Goal: Task Accomplishment & Management: Complete application form

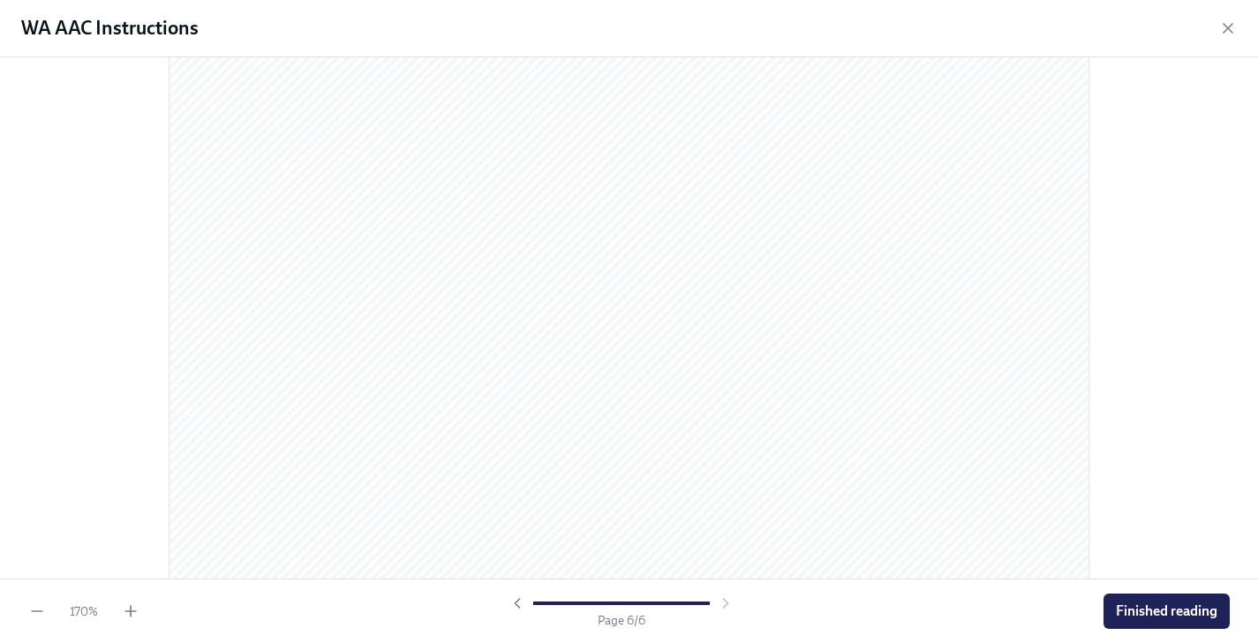
scroll to position [6074, 0]
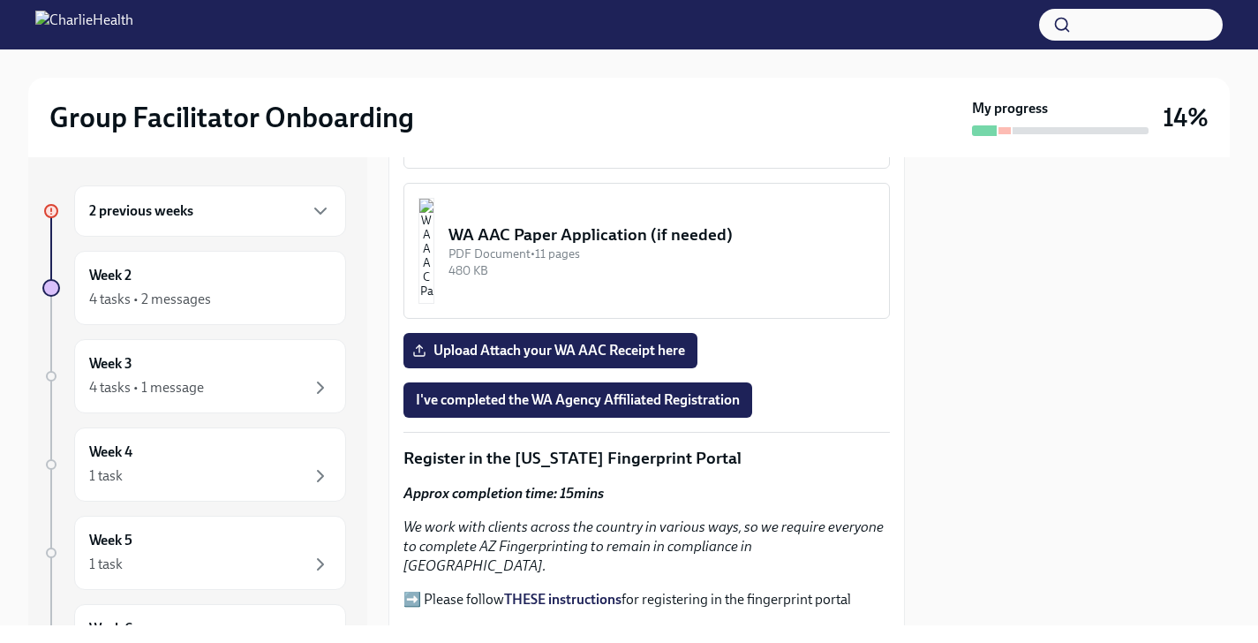
scroll to position [1797, 0]
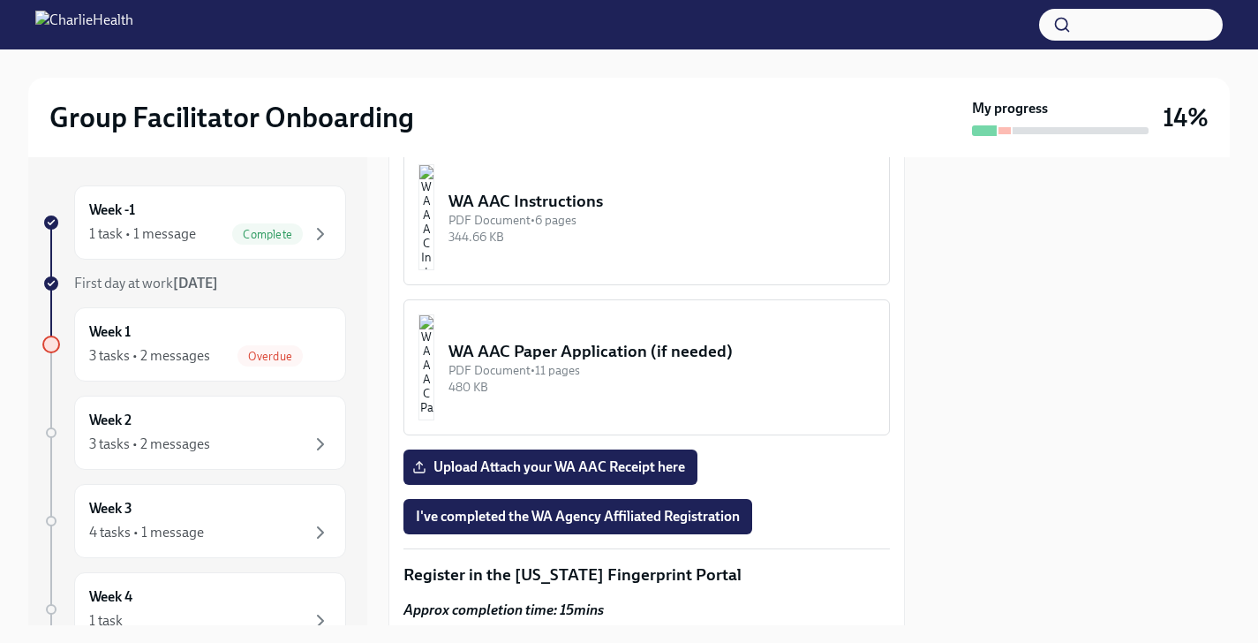
scroll to position [1652, 0]
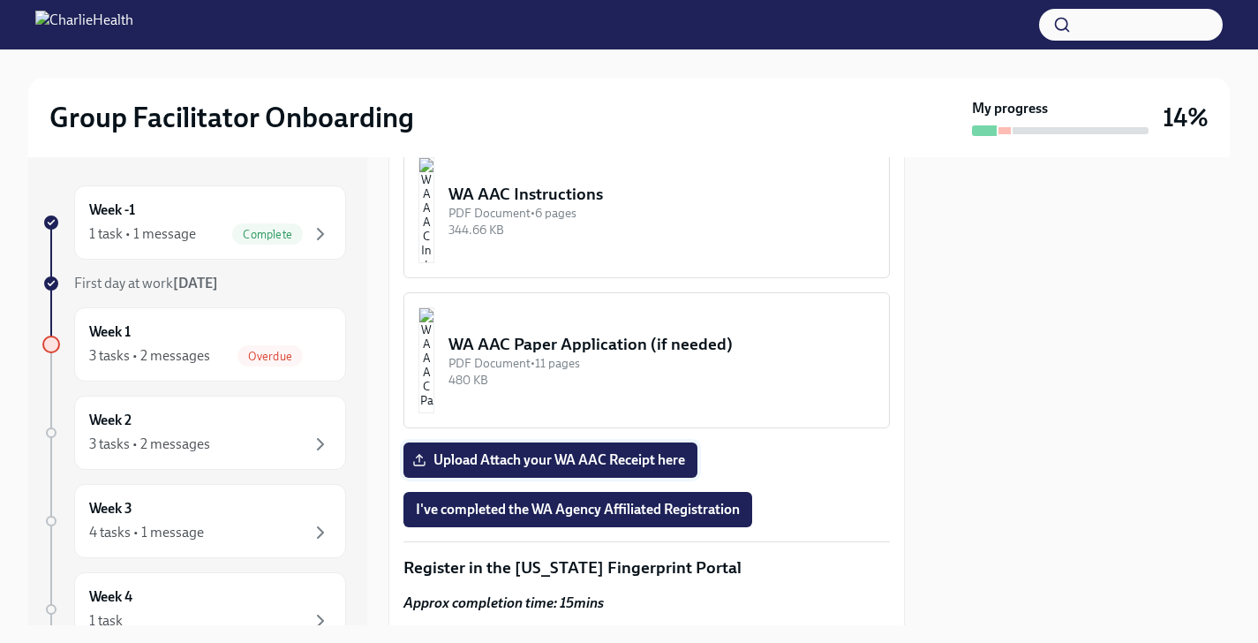
click at [557, 462] on span "Upload Attach your WA AAC Receipt here" at bounding box center [550, 460] width 269 height 18
click at [0, 0] on input "Upload Attach your WA AAC Receipt here" at bounding box center [0, 0] width 0 height 0
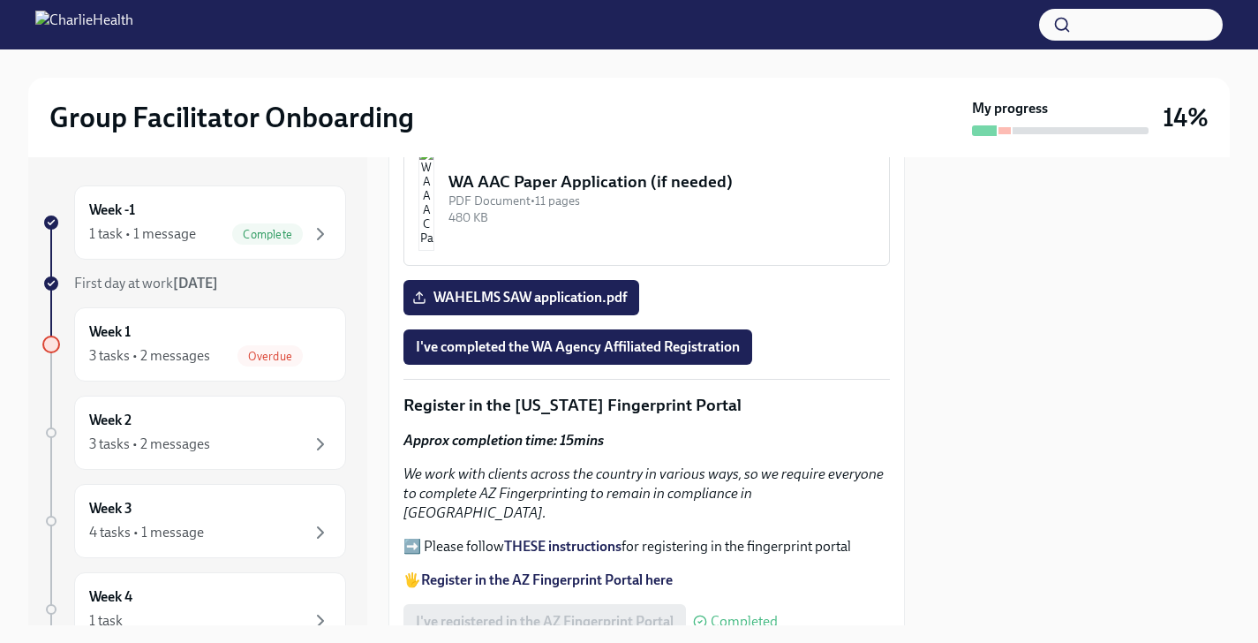
scroll to position [1809, 0]
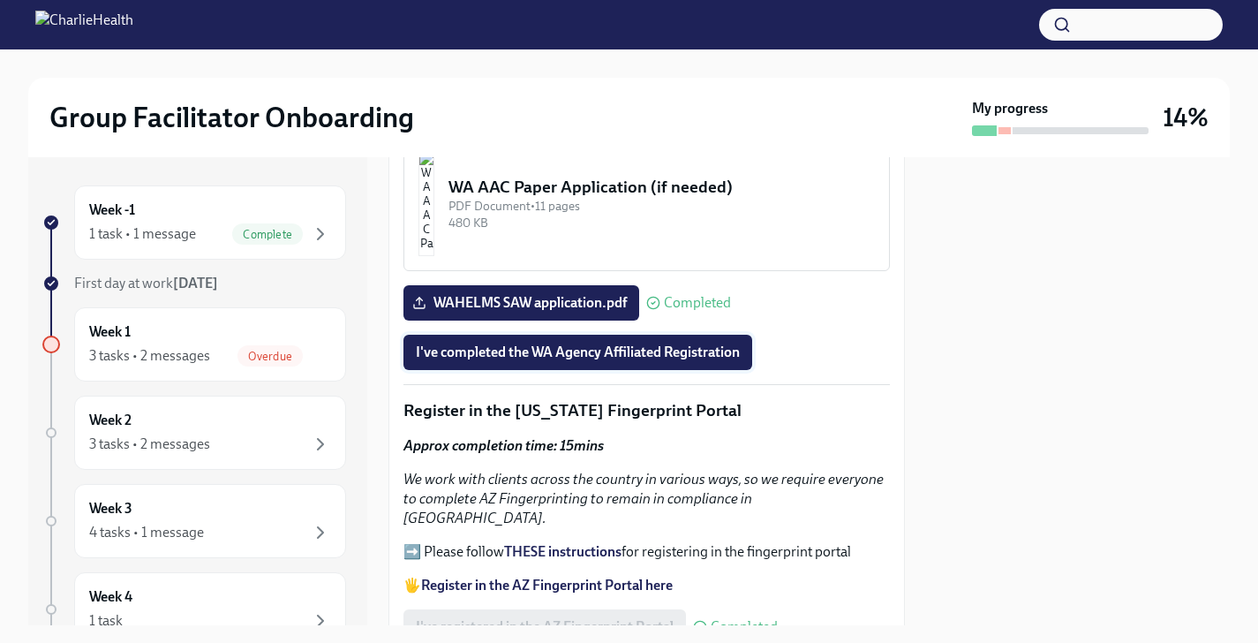
click at [673, 355] on span "I've completed the WA Agency Affiliated Registration" at bounding box center [578, 352] width 324 height 18
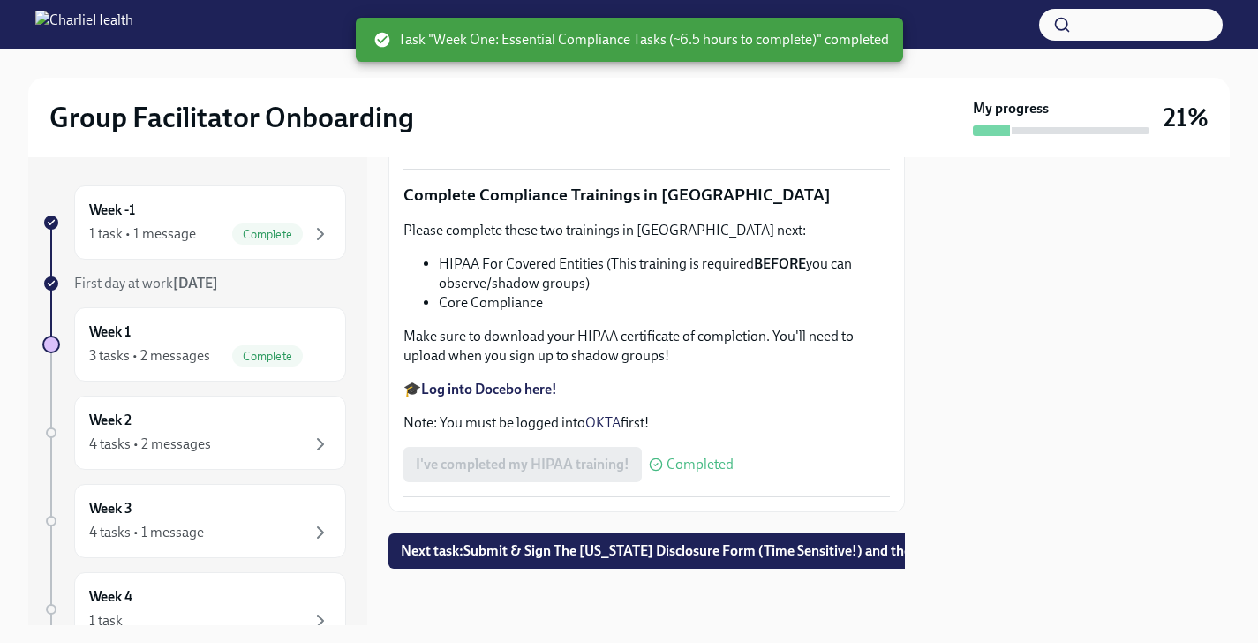
scroll to position [4313, 0]
click at [627, 557] on span "Next task : Submit & Sign The [US_STATE] Disclosure Form (Time Sensitive!) and …" at bounding box center [752, 551] width 703 height 18
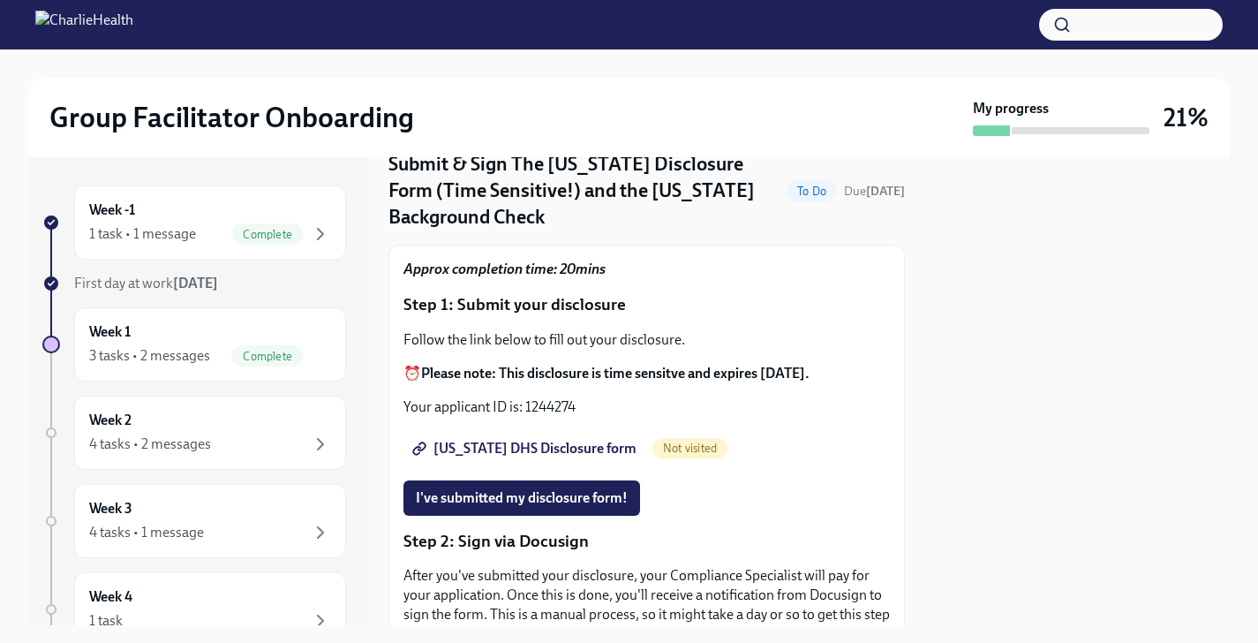
scroll to position [71, 0]
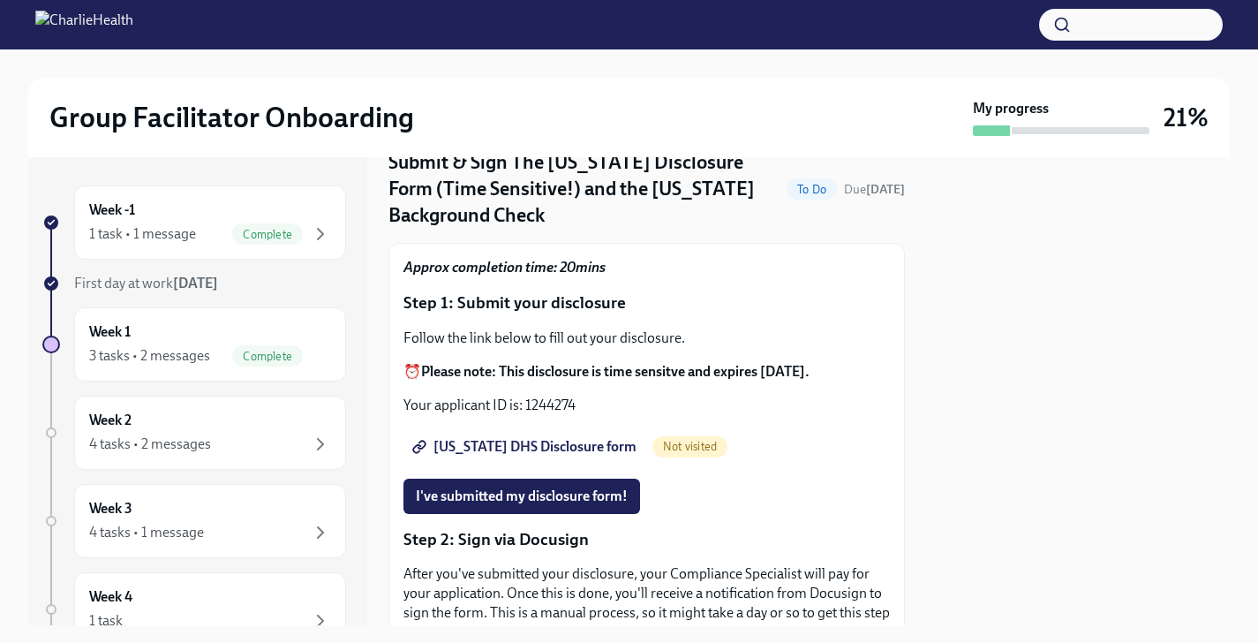
click at [523, 443] on span "[US_STATE] DHS Disclosure form" at bounding box center [526, 447] width 221 height 18
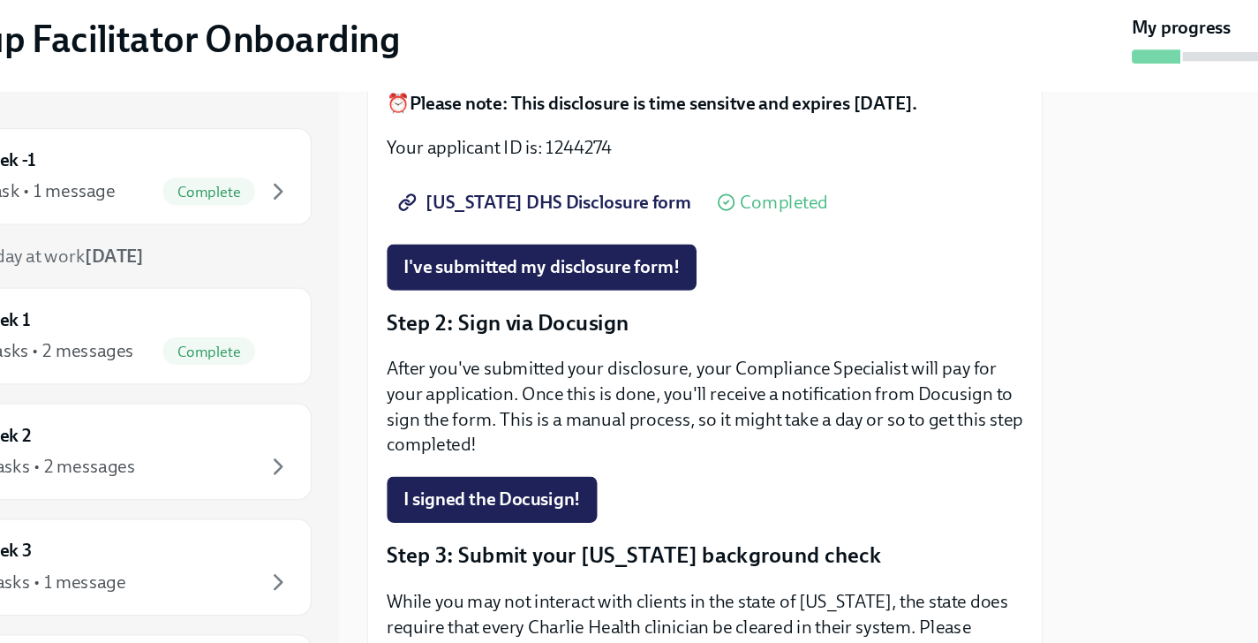
scroll to position [278, 0]
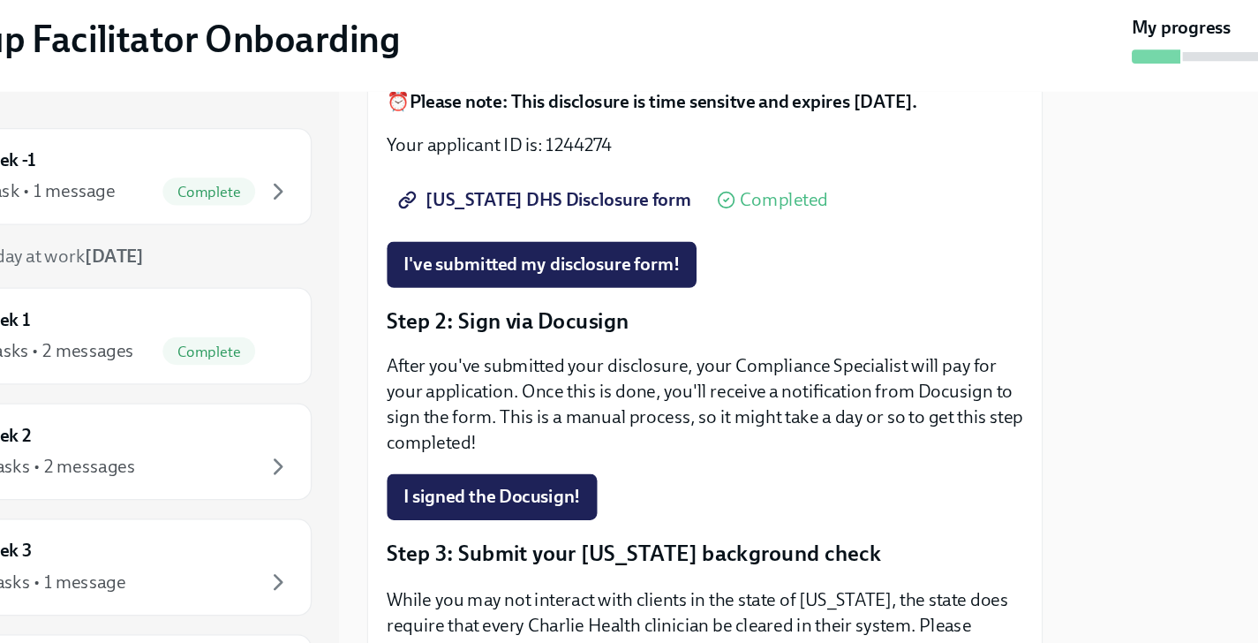
click at [447, 237] on span "[US_STATE] DHS Disclosure form" at bounding box center [526, 240] width 221 height 18
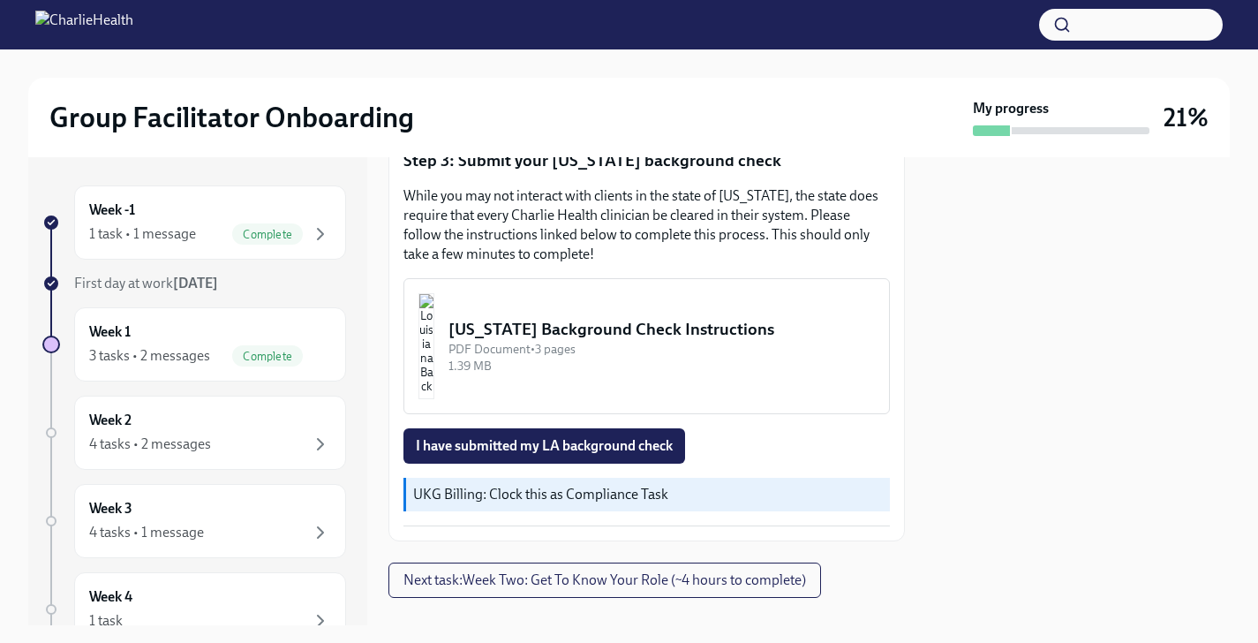
scroll to position [632, 0]
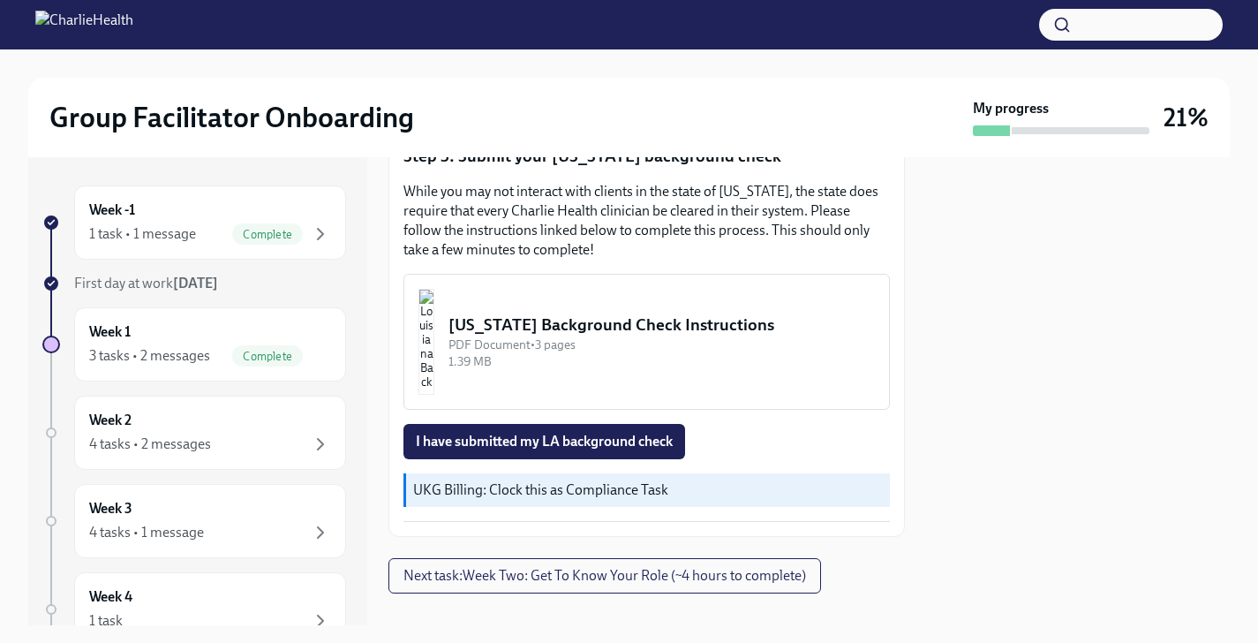
click at [511, 329] on button "[US_STATE] Background Check Instructions PDF Document • 3 pages 1.39 MB" at bounding box center [646, 342] width 486 height 136
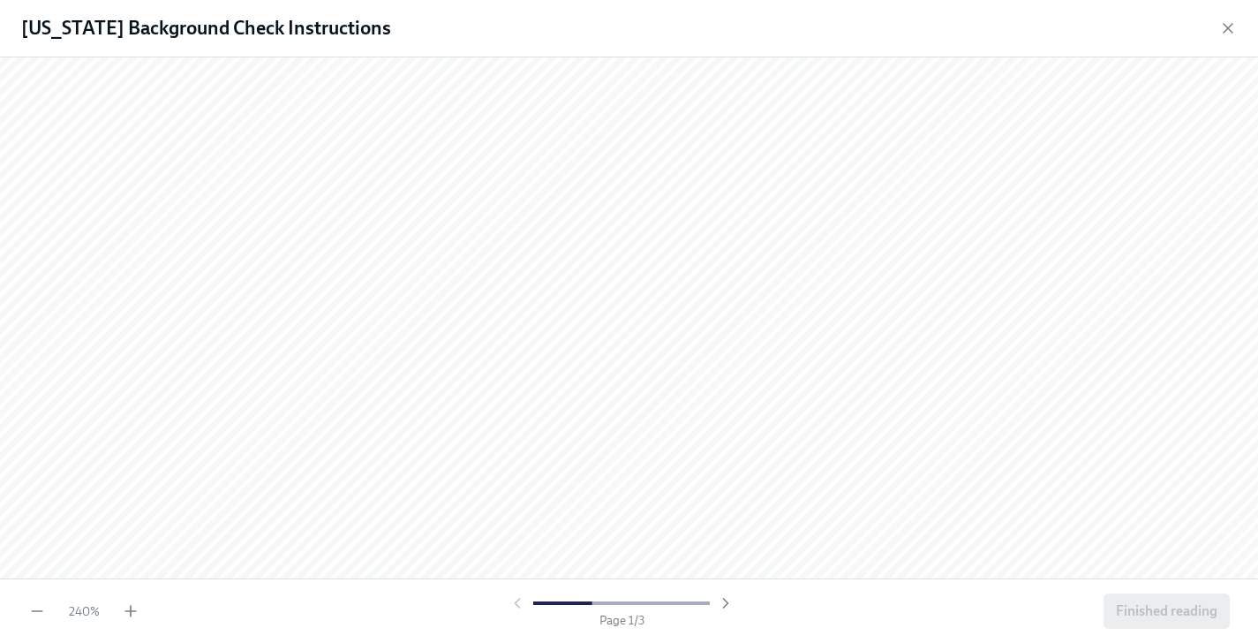
scroll to position [250, 0]
